Goal: Book appointment/travel/reservation

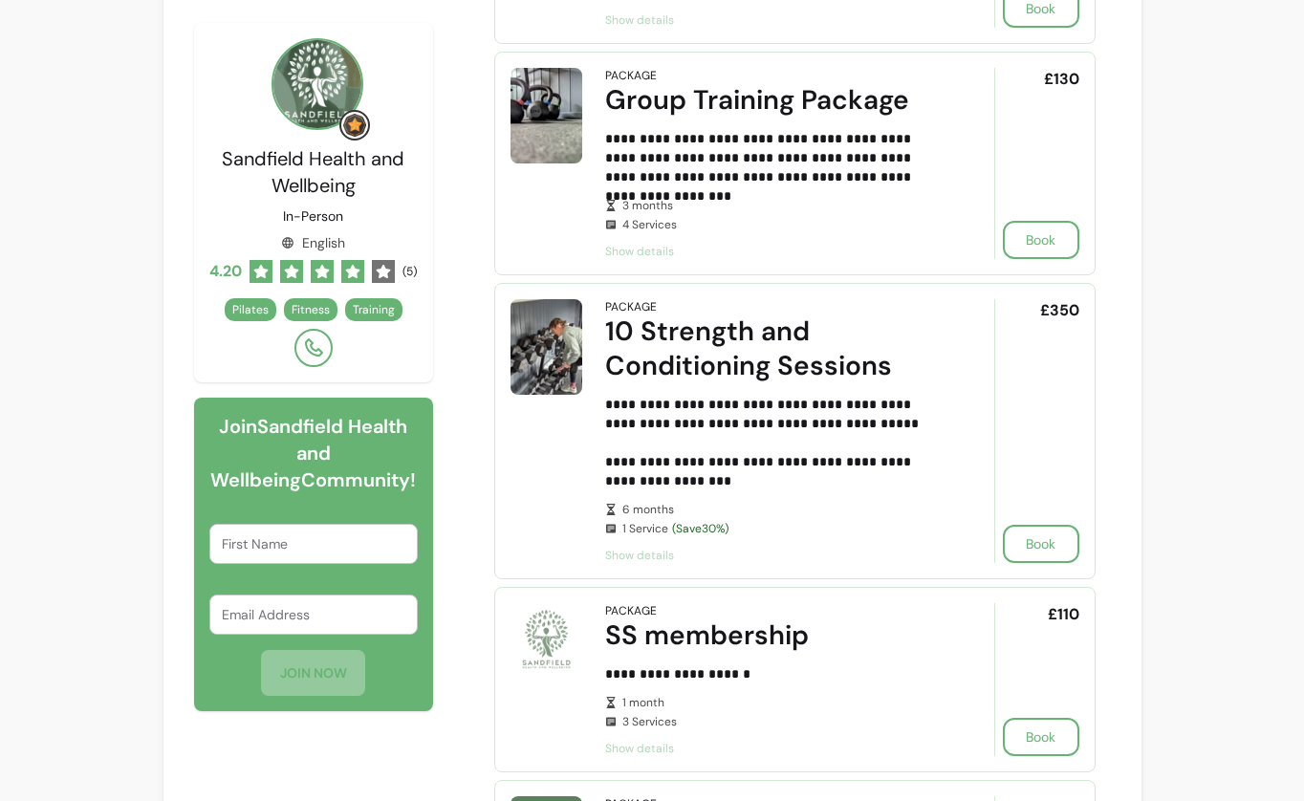
scroll to position [931, 0]
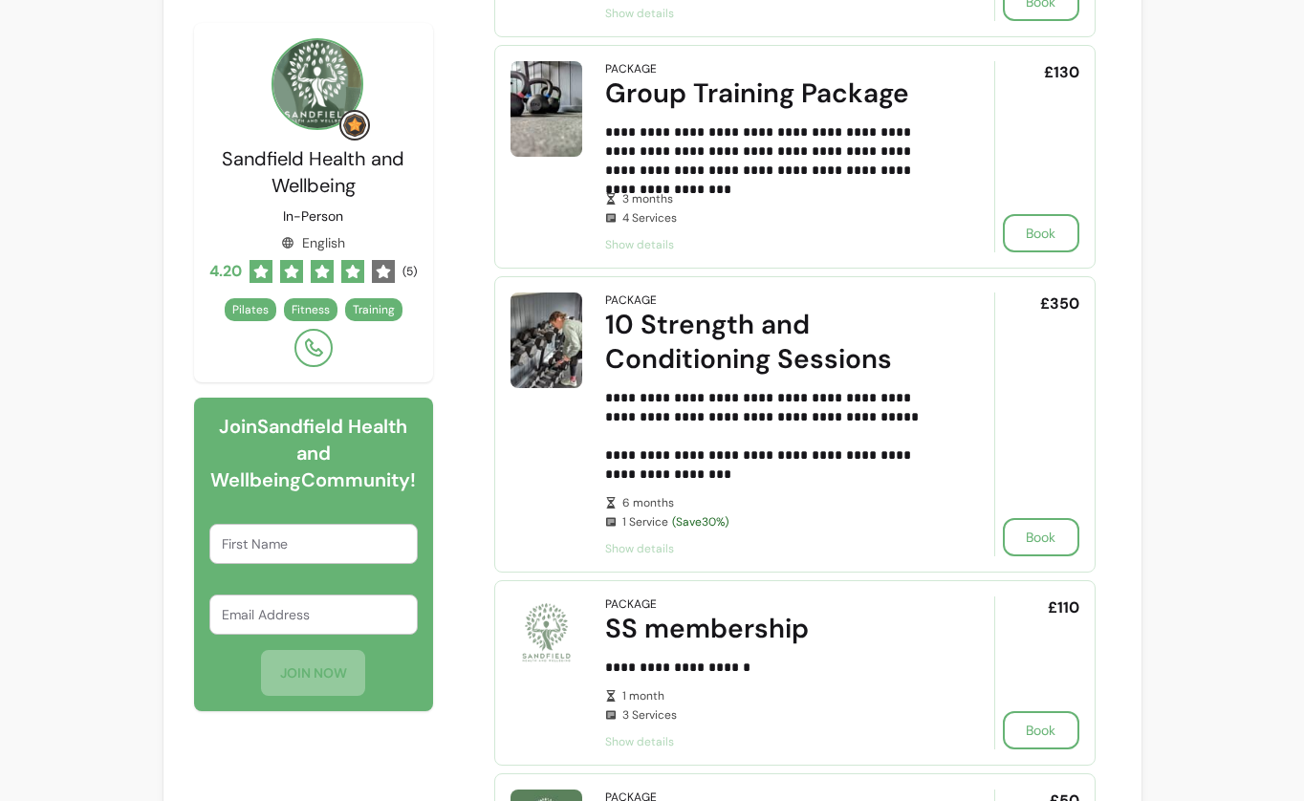
click at [662, 546] on span "Show details" at bounding box center [773, 548] width 336 height 15
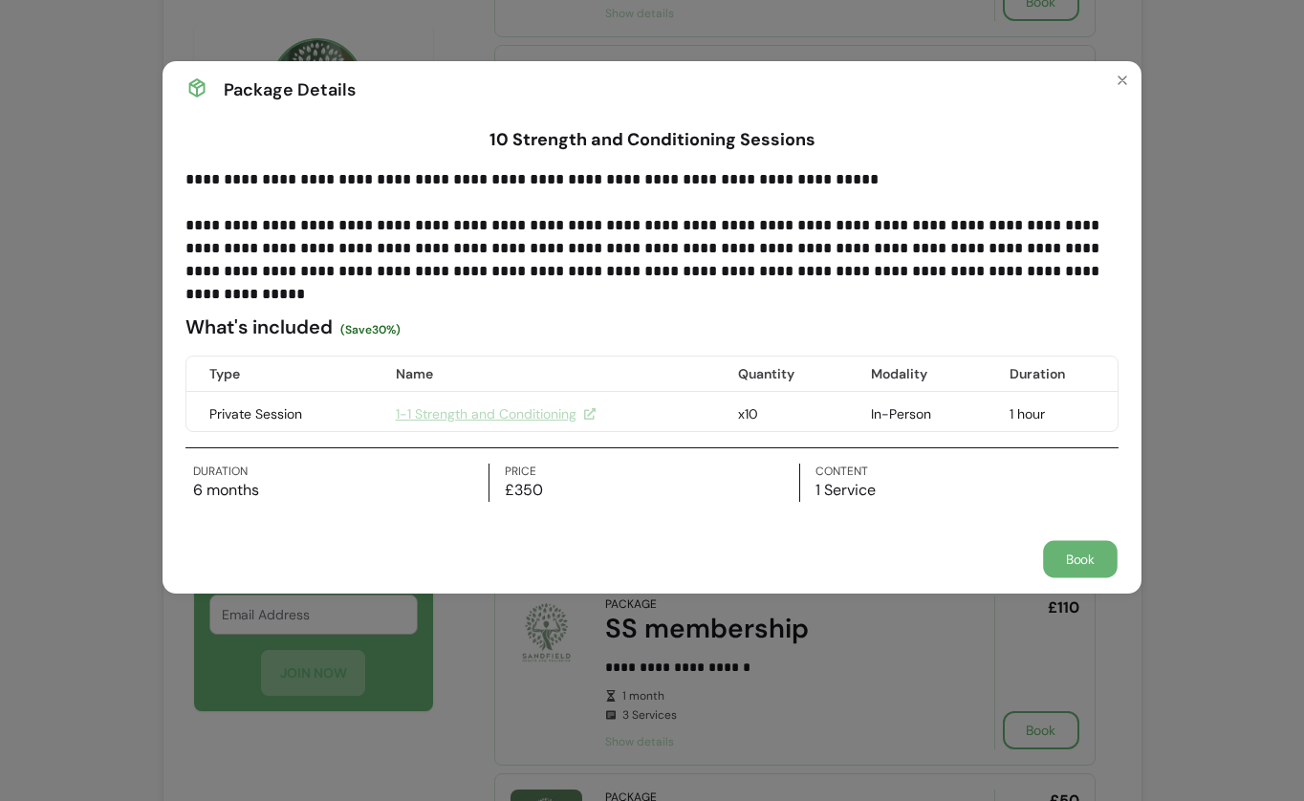
click at [1093, 559] on button "Book" at bounding box center [1080, 559] width 75 height 37
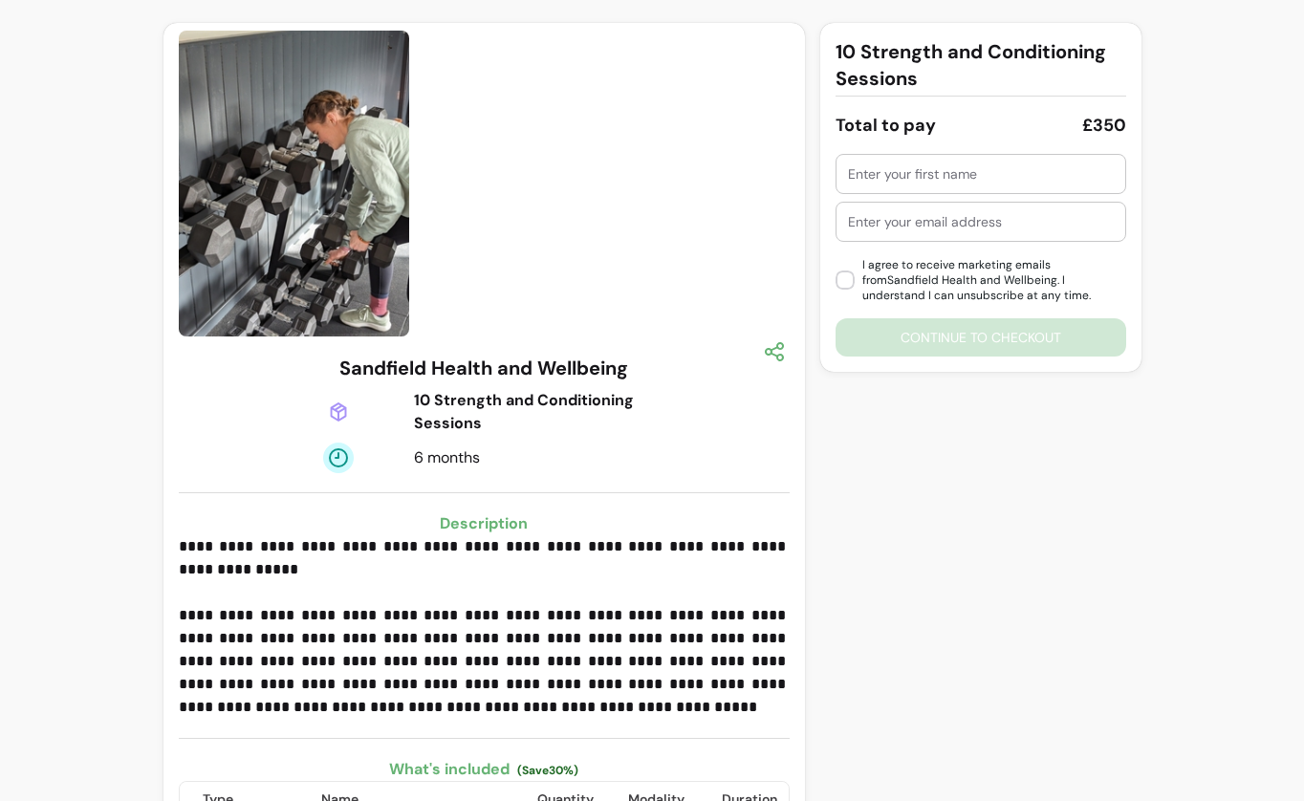
click at [990, 501] on div "10 Strength and Conditioning Sessions Total to pay £350 I agree to receive mark…" at bounding box center [980, 475] width 321 height 904
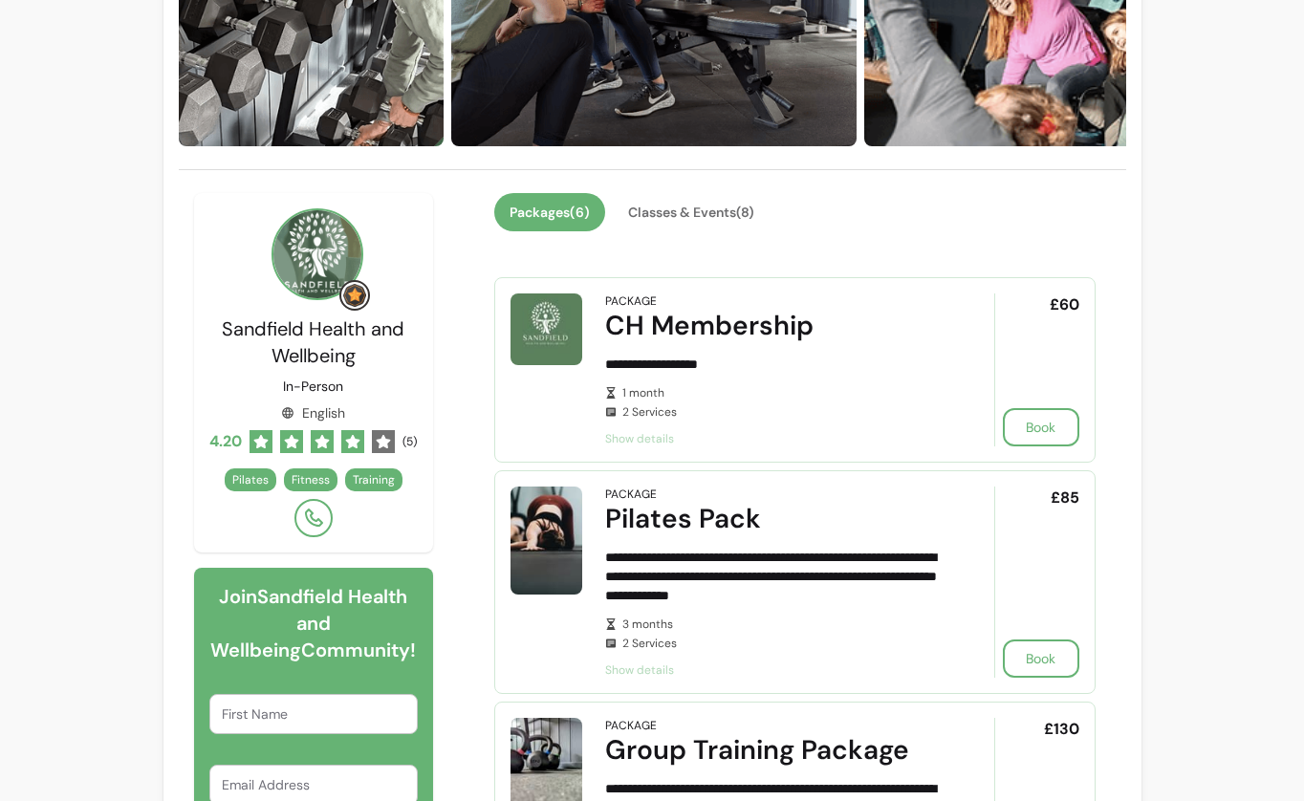
scroll to position [277, 0]
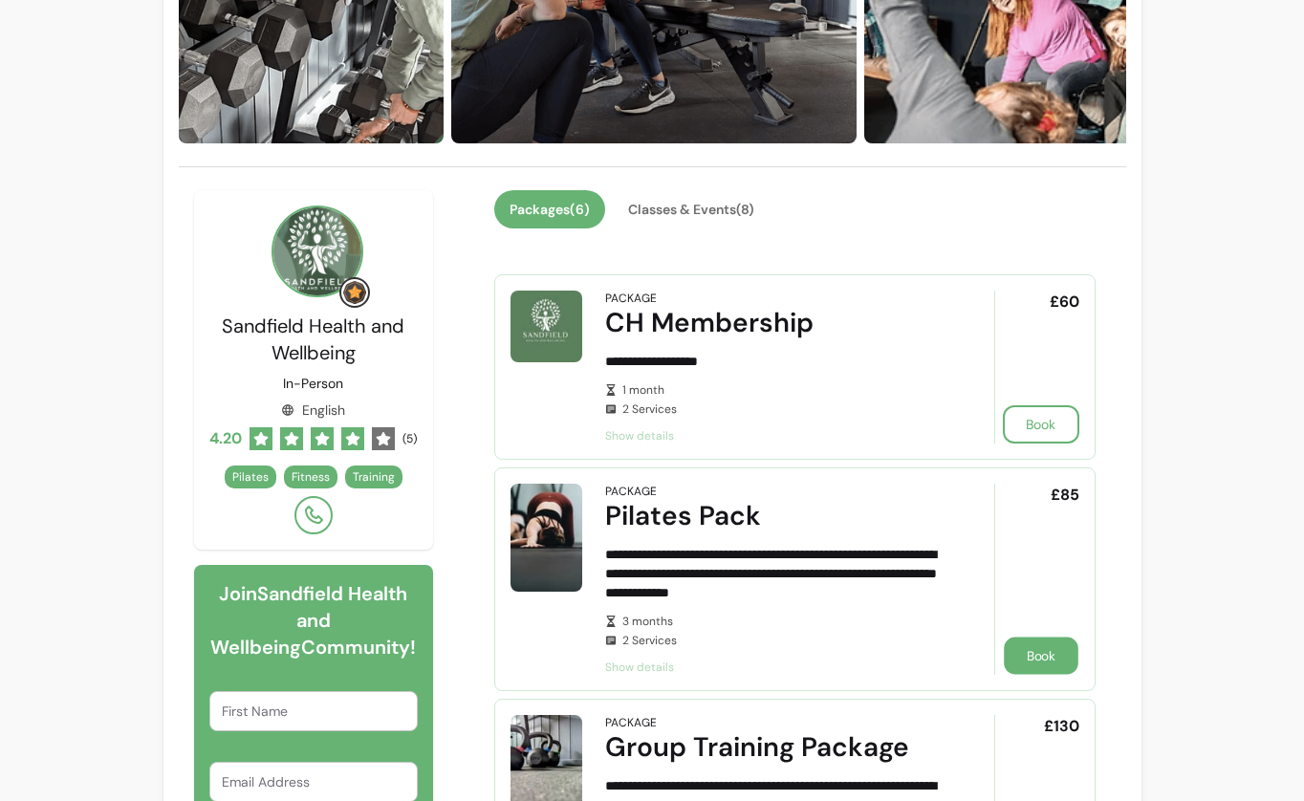
click at [1022, 646] on button "Book" at bounding box center [1041, 656] width 75 height 37
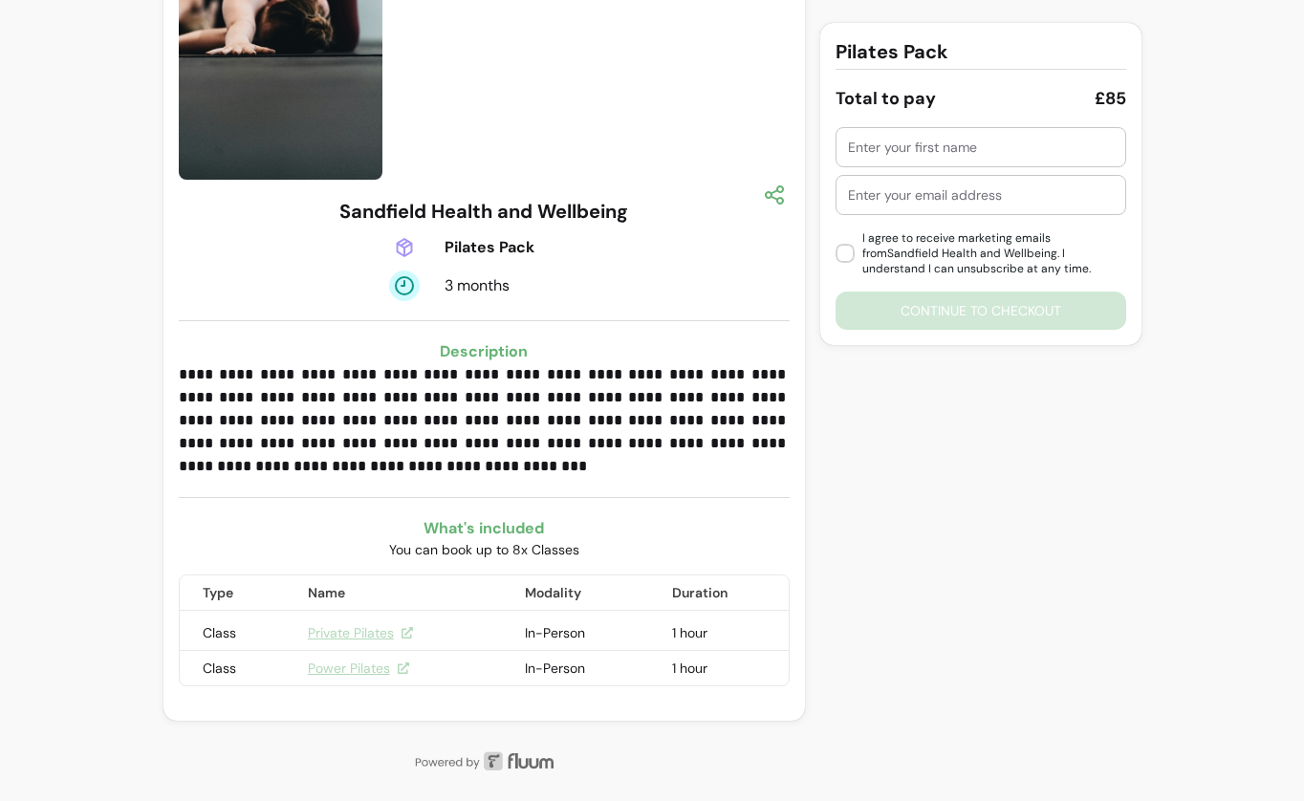
scroll to position [157, 0]
click at [601, 632] on td "In-Person" at bounding box center [575, 633] width 147 height 35
click at [389, 632] on link "Private Pilates" at bounding box center [360, 632] width 105 height 19
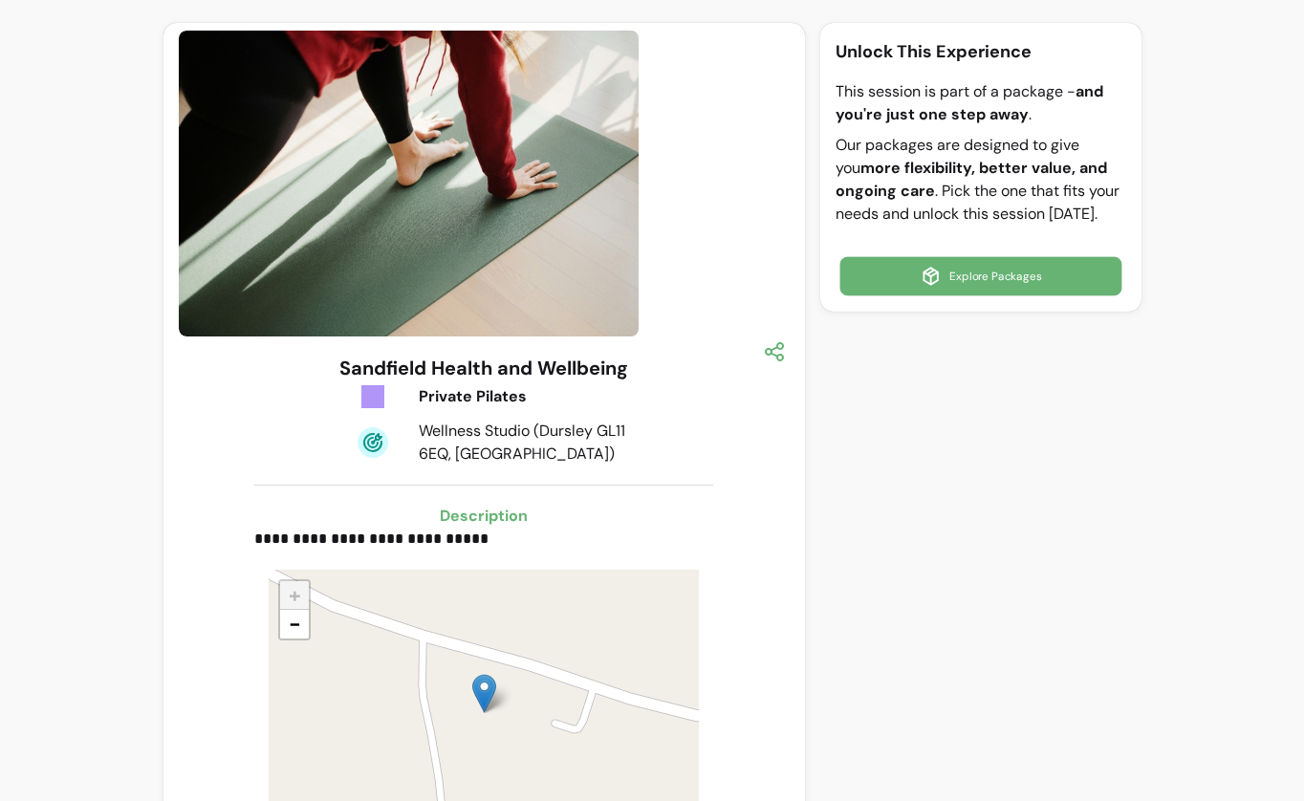
click at [934, 272] on icon at bounding box center [931, 276] width 22 height 22
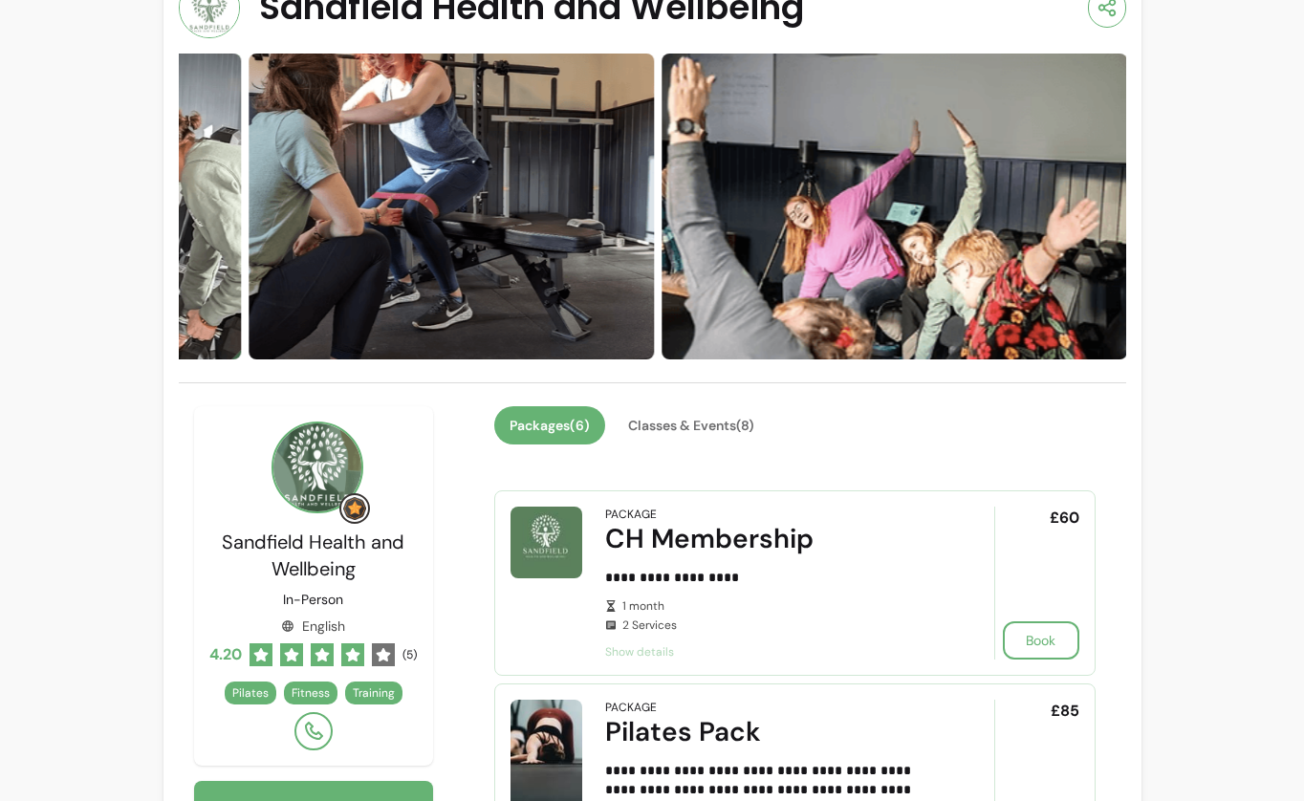
scroll to position [64, 0]
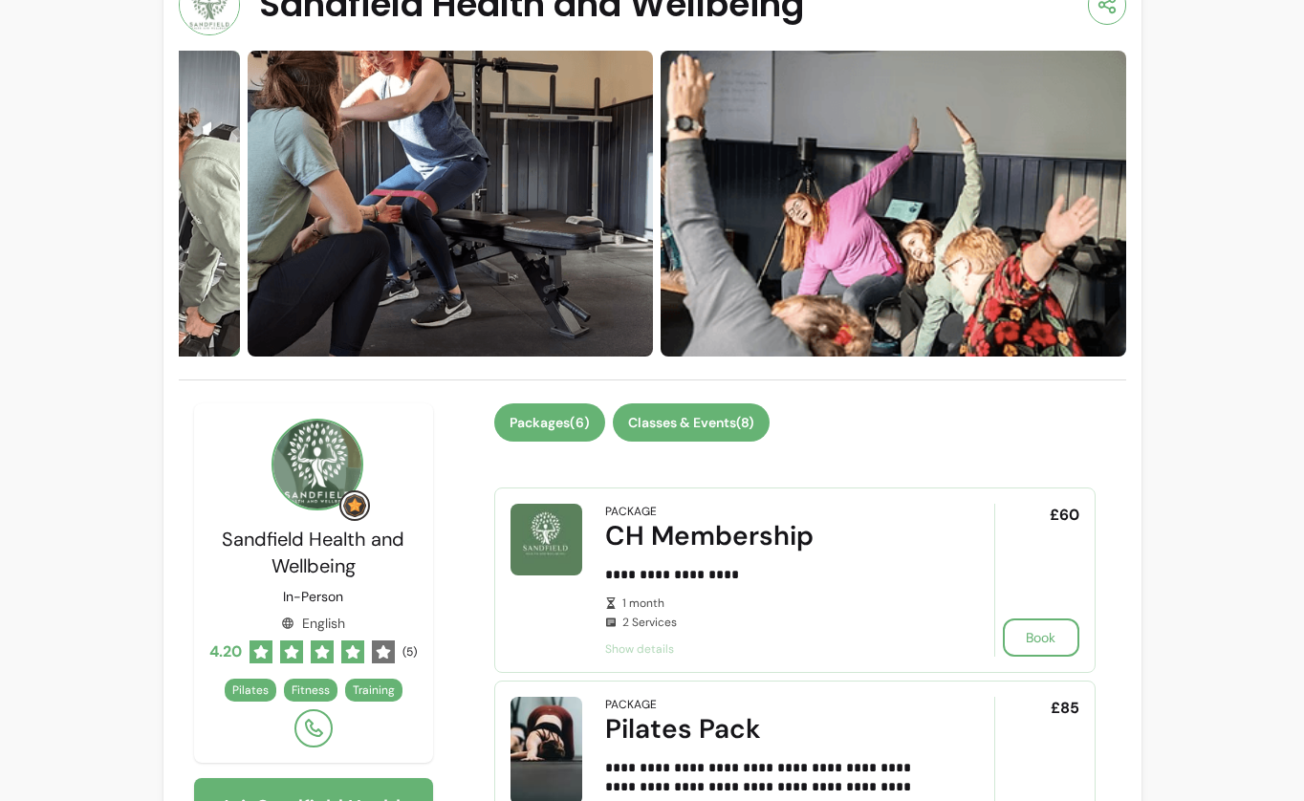
click at [719, 417] on button "Classes & Events ( 8 )" at bounding box center [691, 422] width 157 height 38
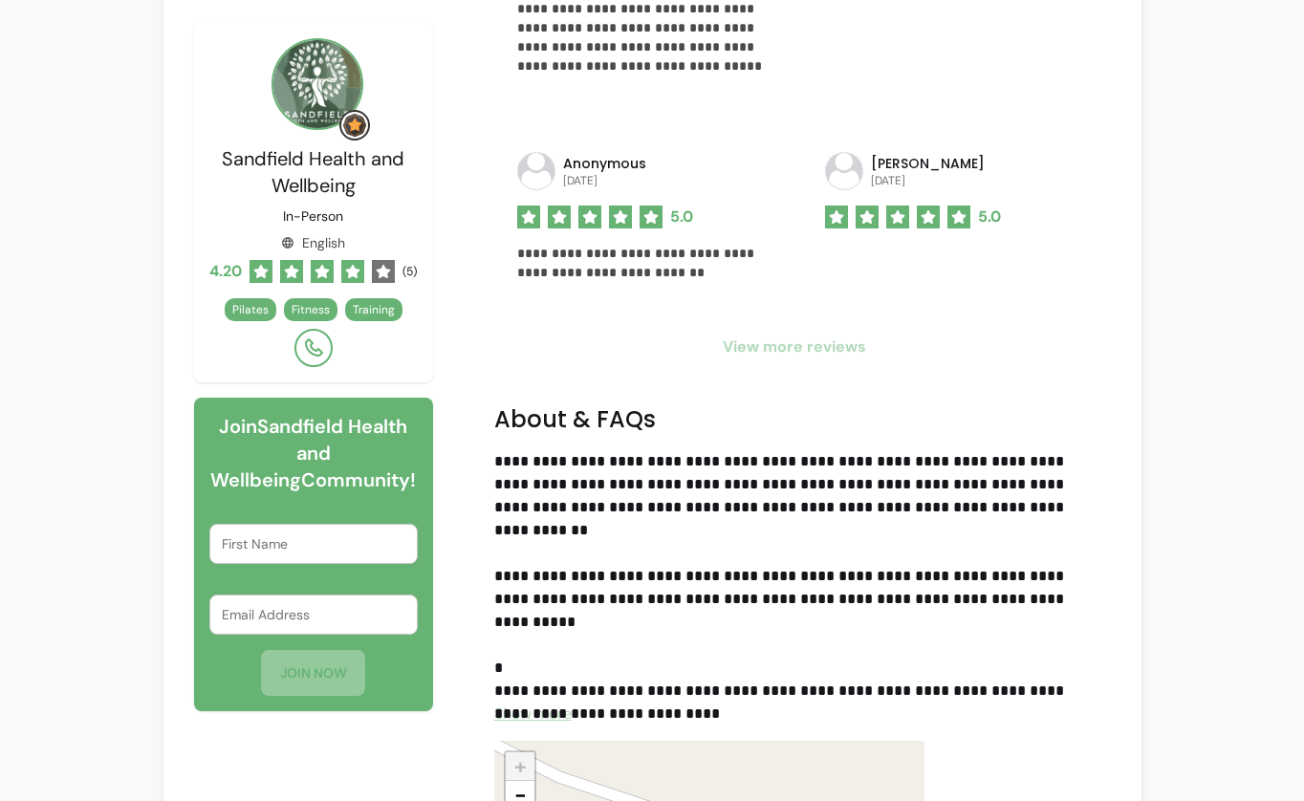
scroll to position [1619, 0]
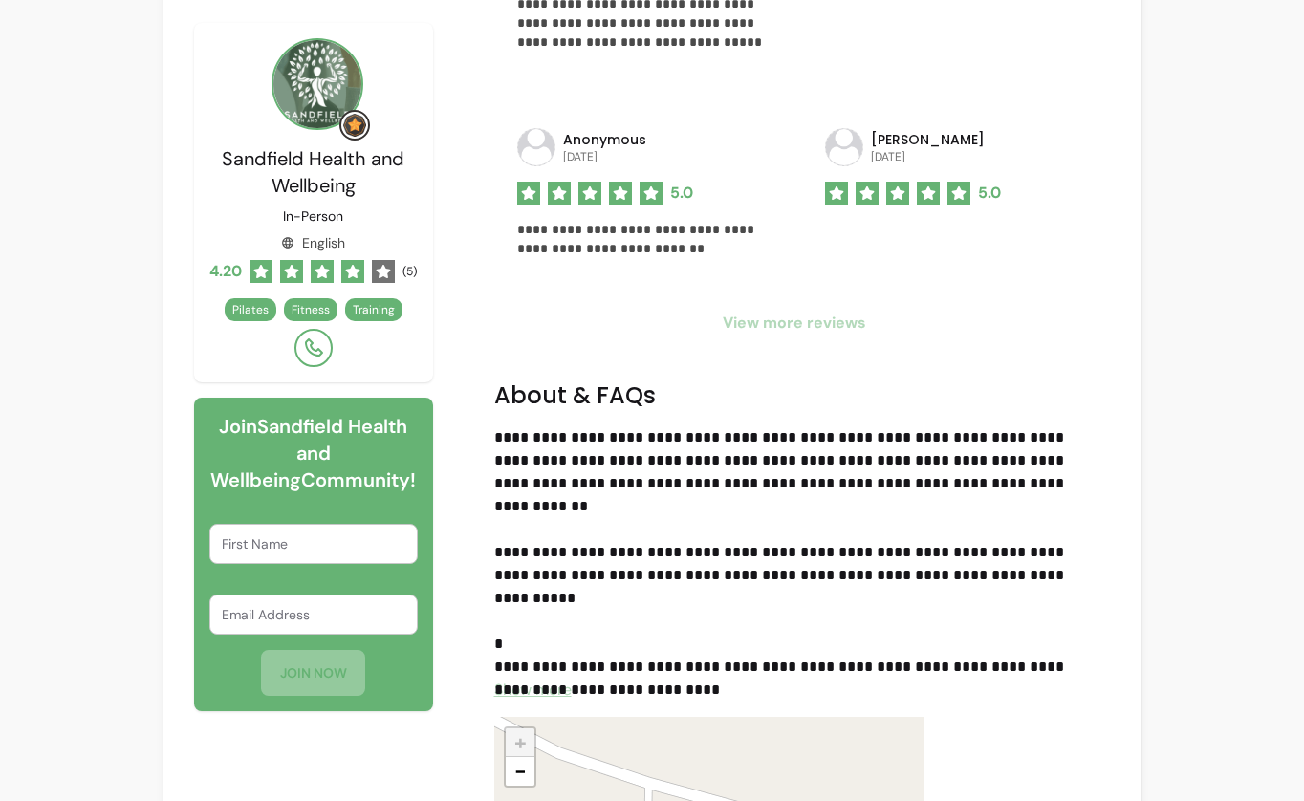
click at [764, 317] on span "View more reviews" at bounding box center [794, 323] width 601 height 23
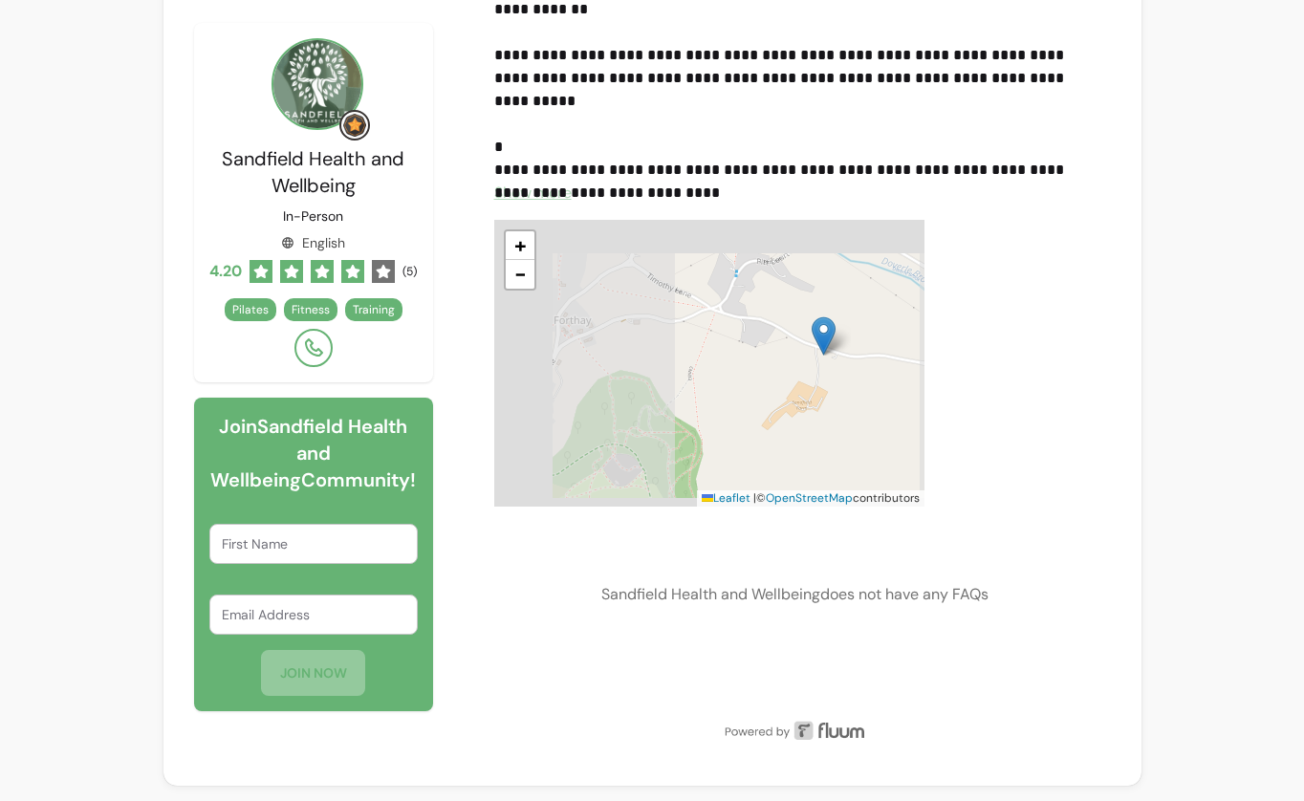
scroll to position [2418, 0]
